Goal: Obtain resource: Download file/media

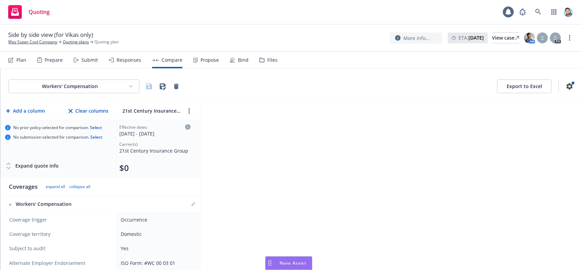
scroll to position [134, 0]
click at [269, 263] on icon "Drag to move" at bounding box center [269, 262] width 3 height 5
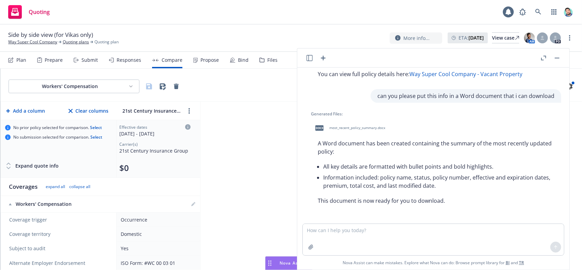
click at [359, 127] on span "most_recent_policy_summary.docx" at bounding box center [357, 127] width 56 height 4
click at [560, 57] on button "button" at bounding box center [557, 58] width 8 height 8
